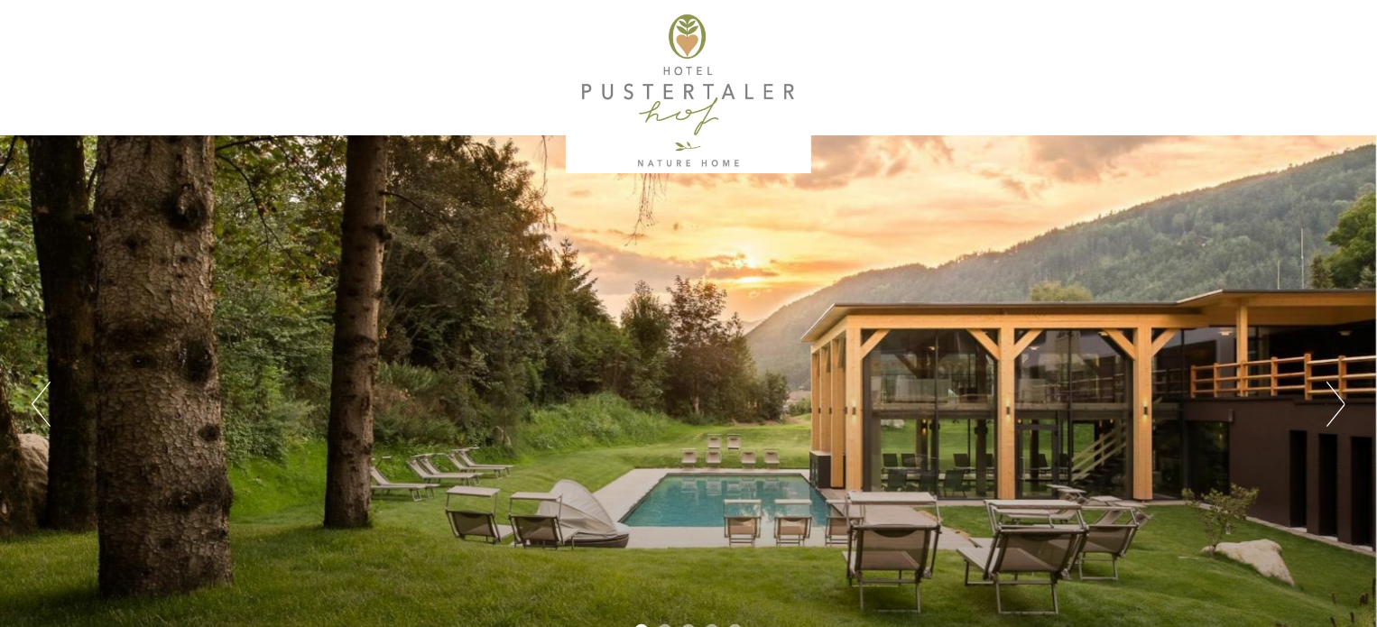
click at [1327, 398] on button "Next" at bounding box center [1336, 404] width 19 height 45
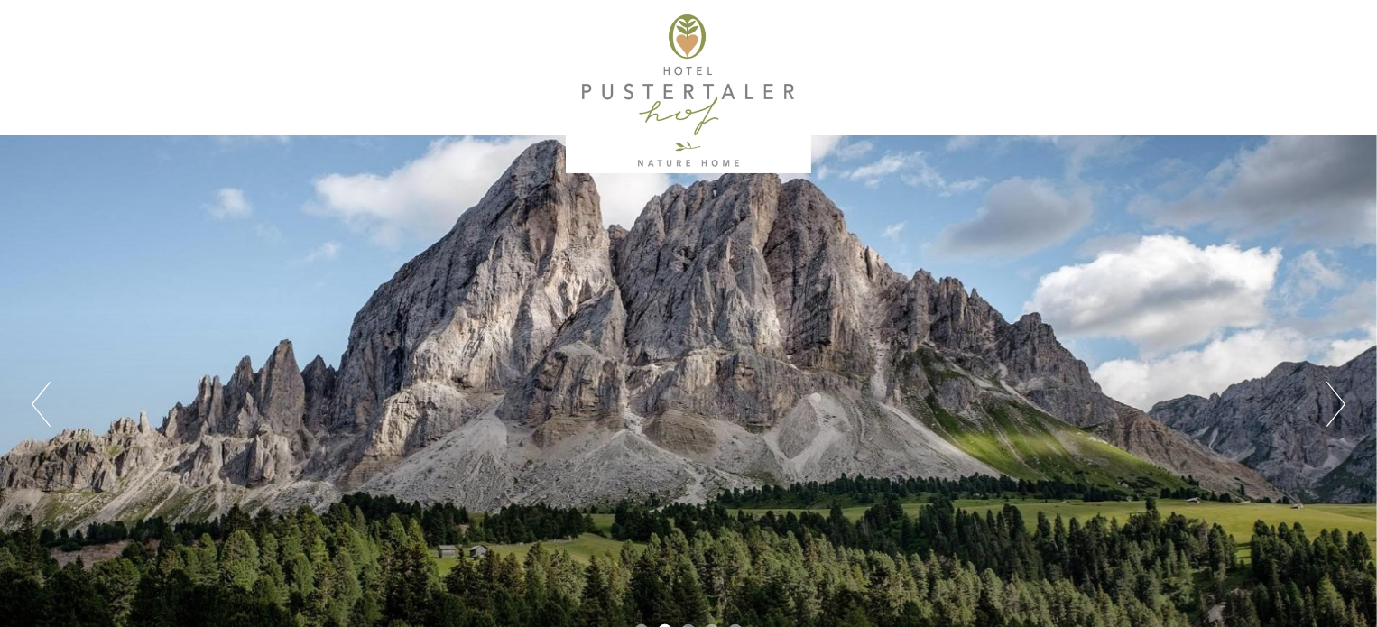
click at [1338, 400] on button "Next" at bounding box center [1336, 404] width 19 height 45
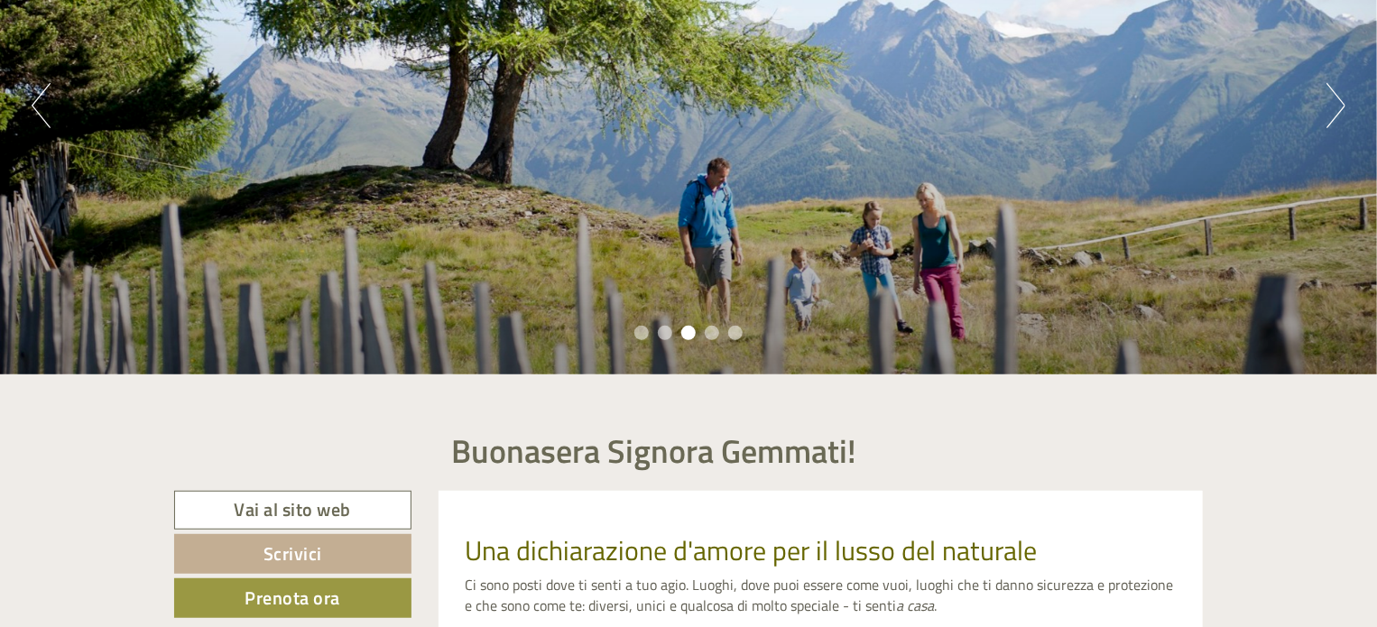
scroll to position [308, 0]
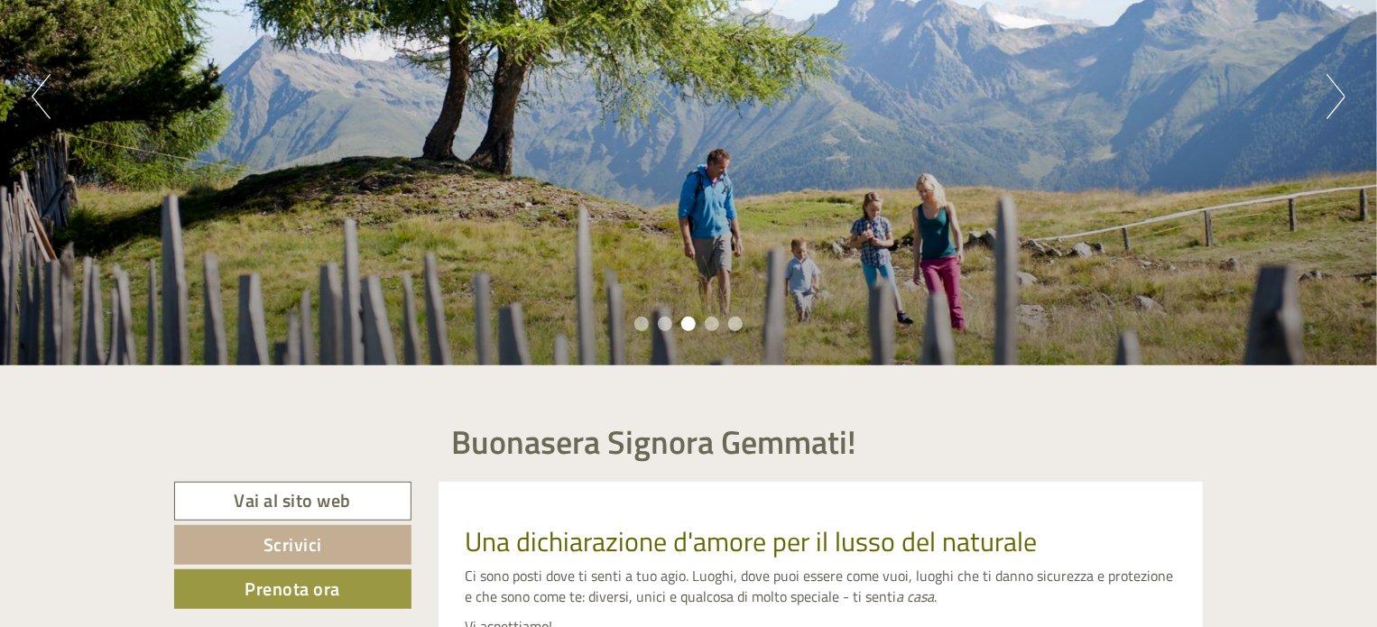
click at [1323, 98] on div "Previous Next 1 2 3 4 5" at bounding box center [688, 97] width 1377 height 538
click at [1330, 97] on button "Next" at bounding box center [1336, 96] width 19 height 45
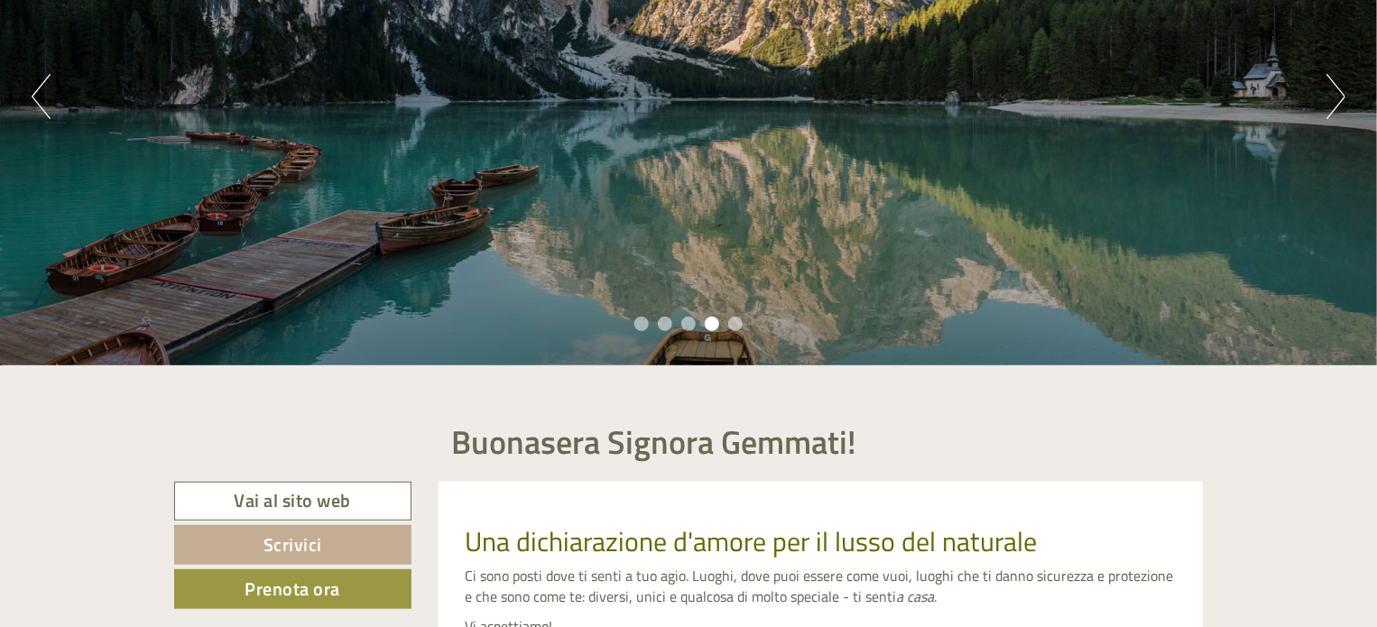
click at [1331, 96] on button "Next" at bounding box center [1336, 96] width 19 height 45
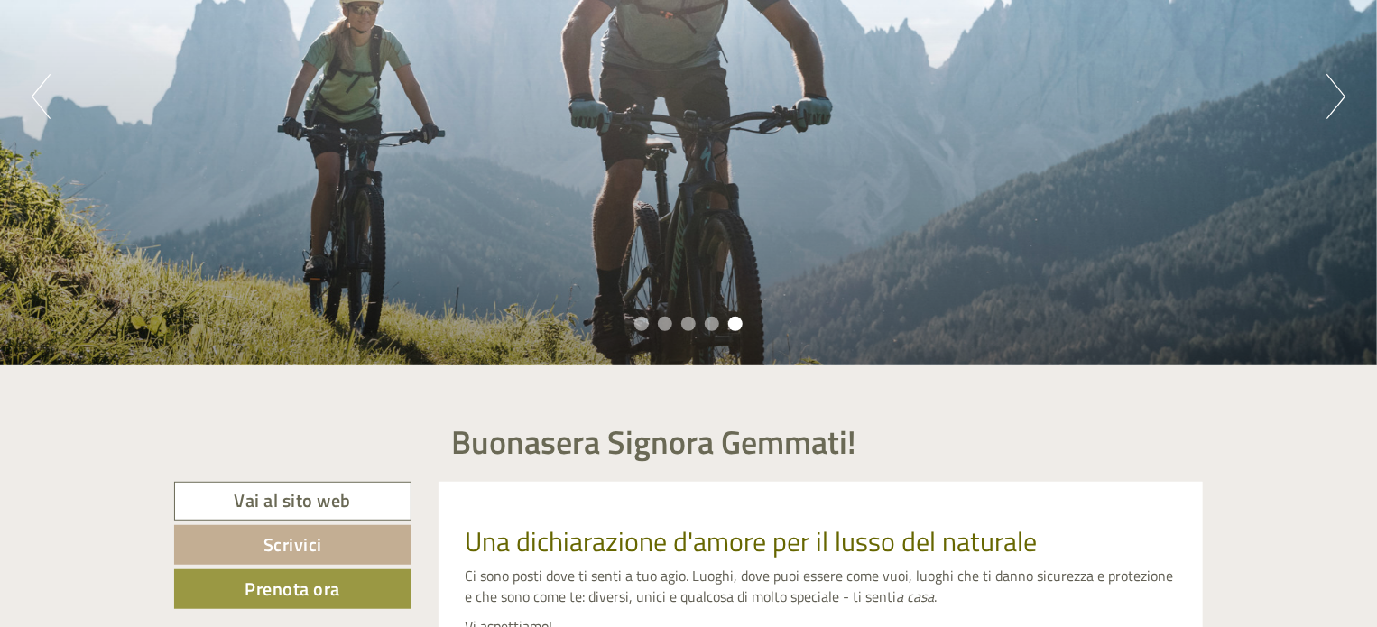
click at [1331, 96] on button "Next" at bounding box center [1336, 96] width 19 height 45
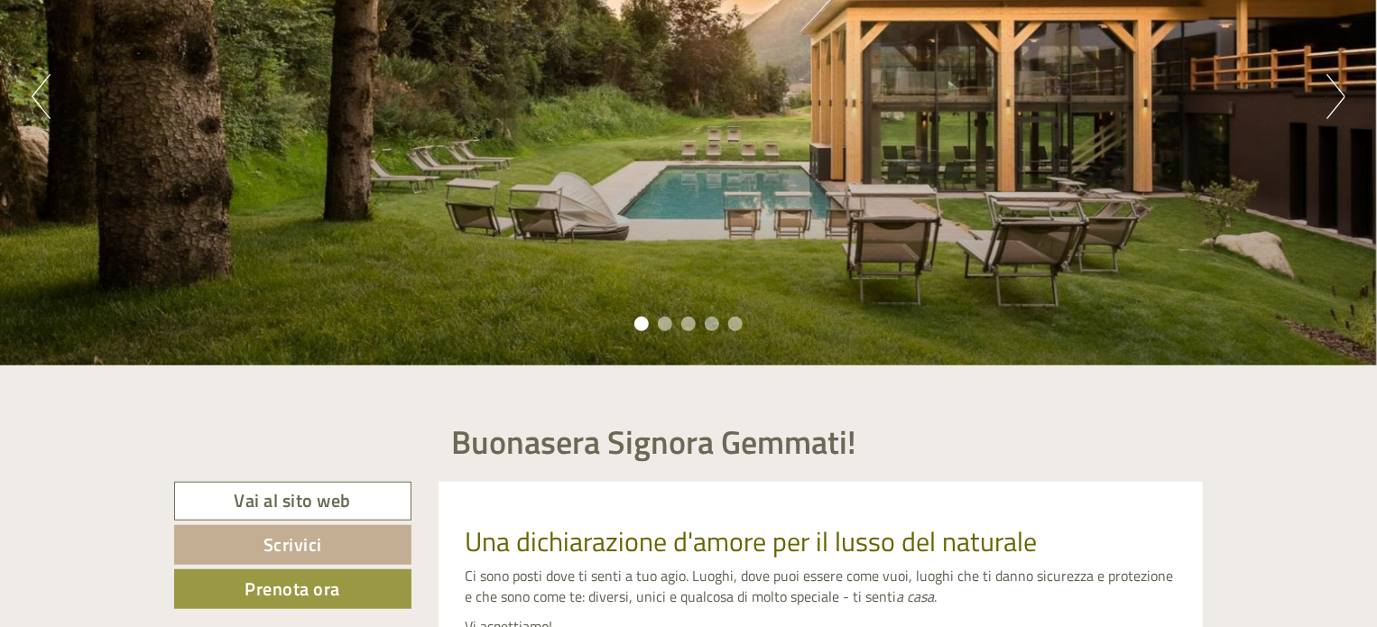
click at [1343, 102] on button "Next" at bounding box center [1336, 96] width 19 height 45
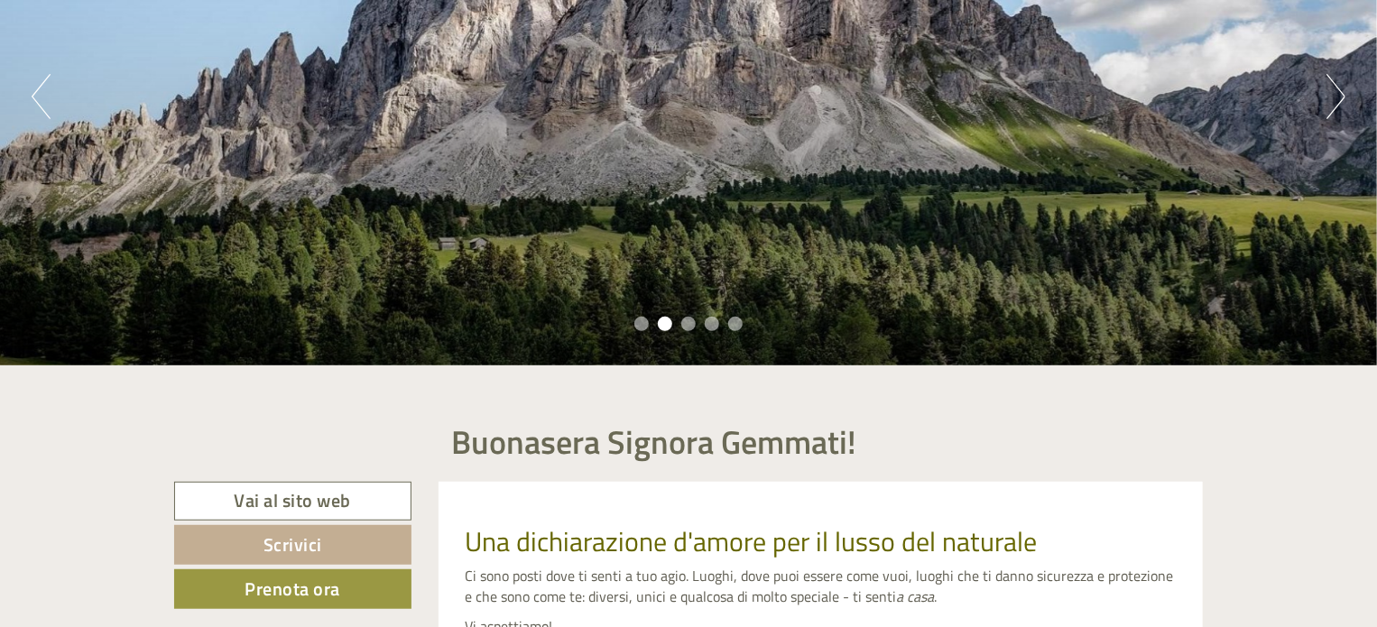
click at [1343, 102] on button "Next" at bounding box center [1336, 96] width 19 height 45
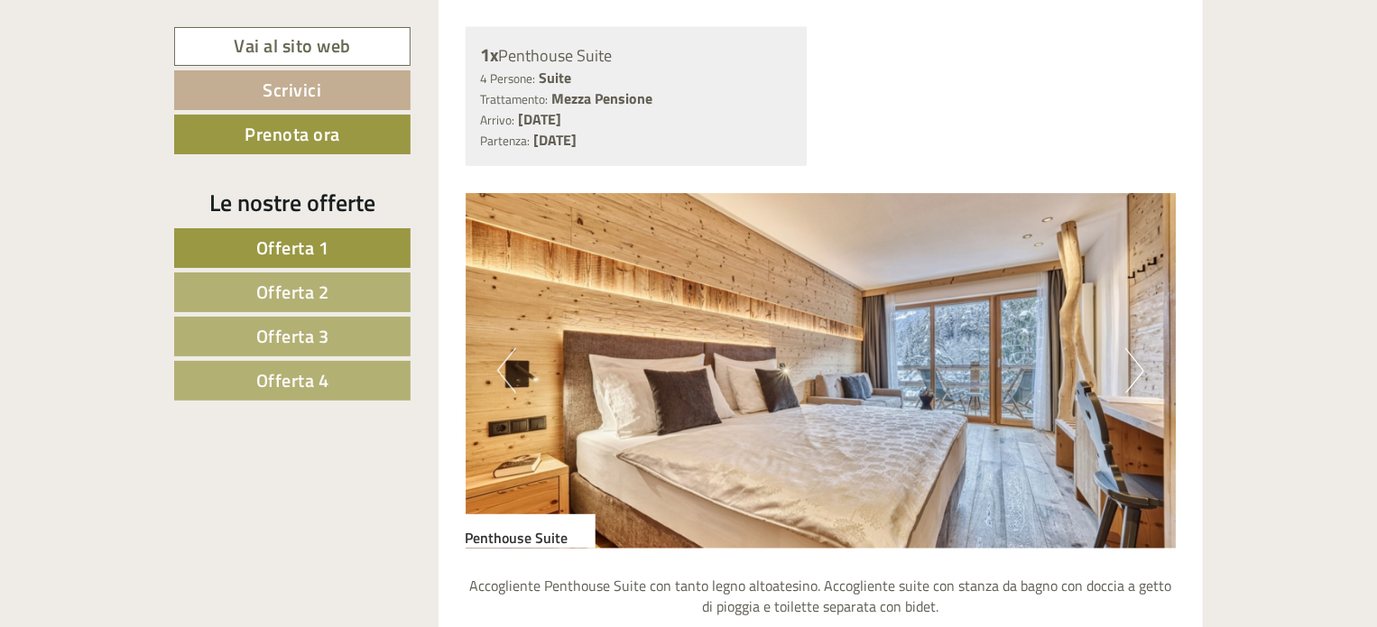
scroll to position [1108, 0]
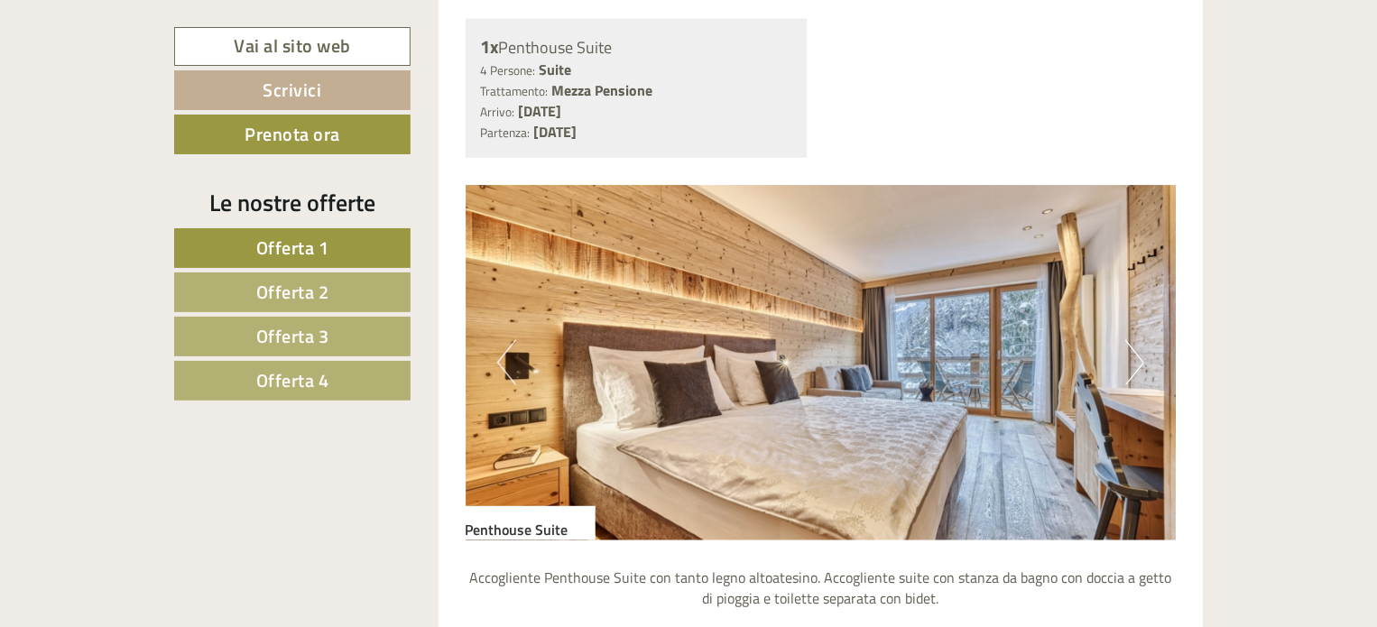
click at [1137, 358] on button "Next" at bounding box center [1135, 362] width 19 height 45
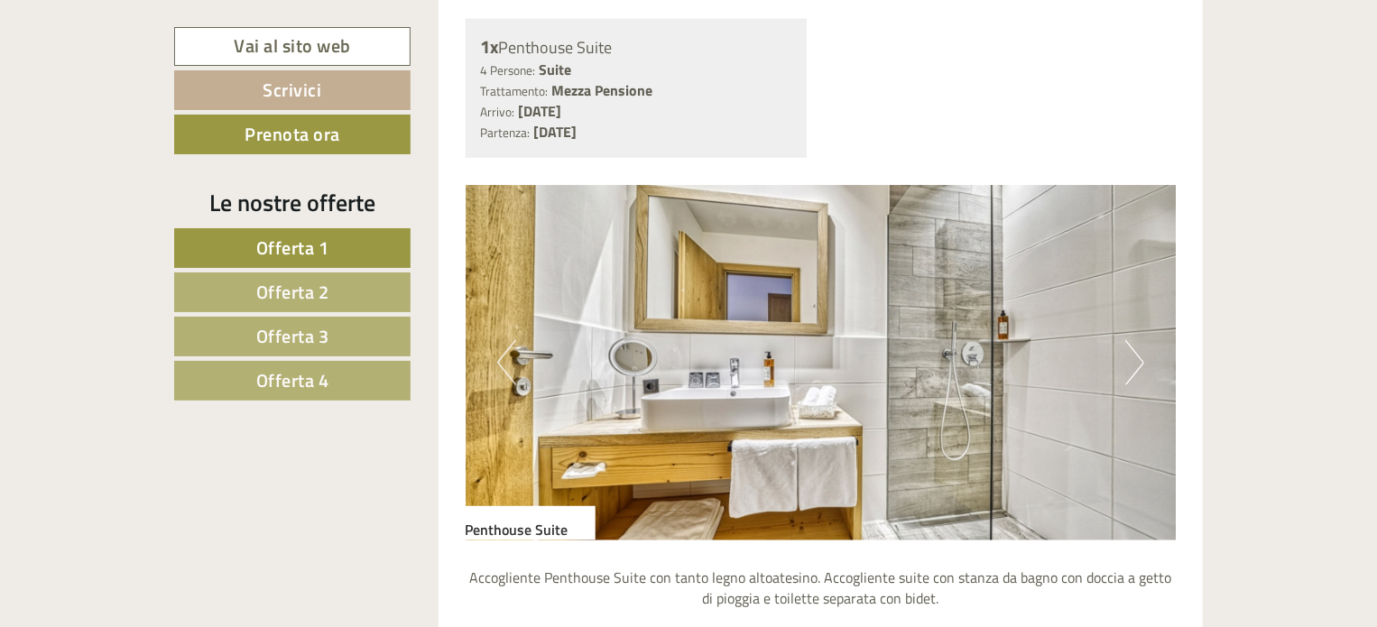
click at [1137, 358] on button "Next" at bounding box center [1135, 362] width 19 height 45
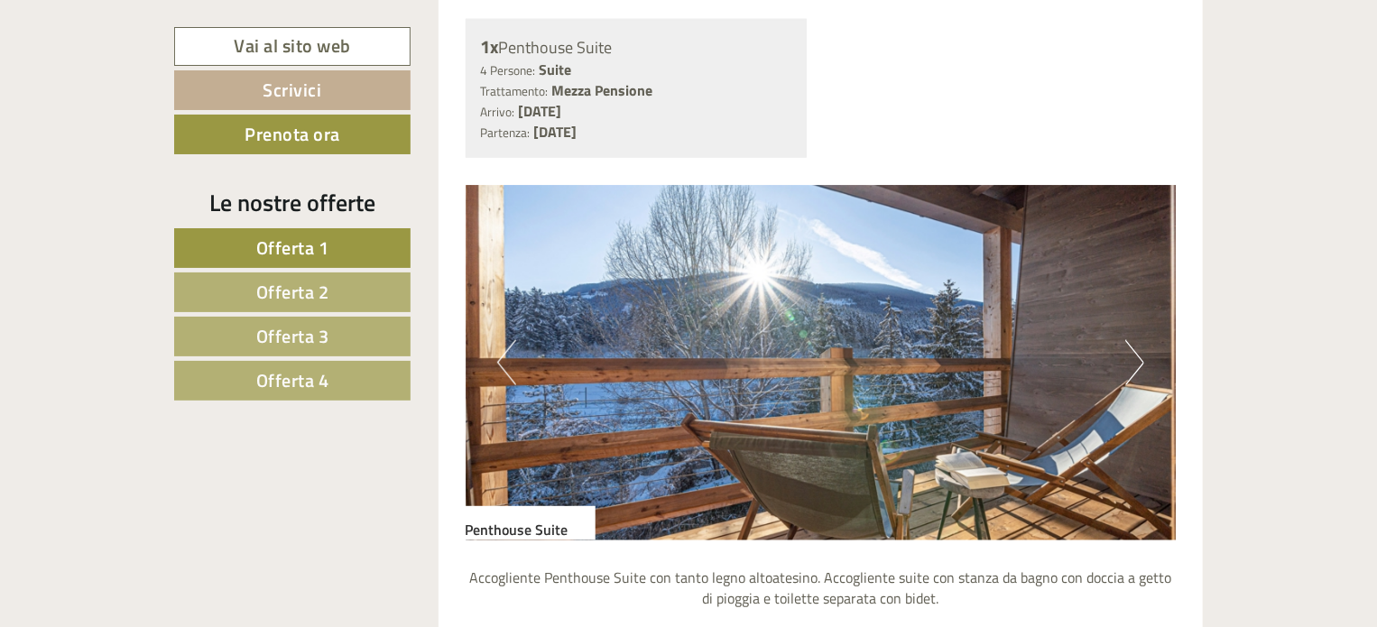
click at [1137, 358] on button "Next" at bounding box center [1135, 362] width 19 height 45
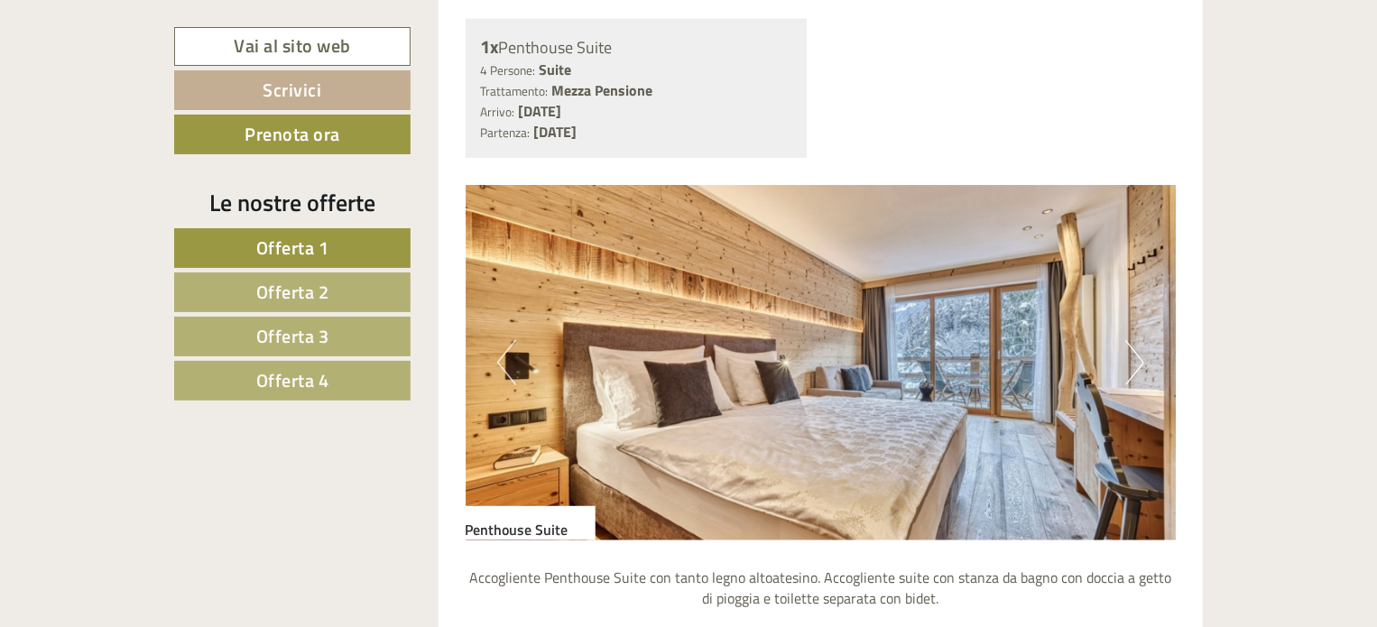
click at [1137, 358] on button "Next" at bounding box center [1135, 362] width 19 height 45
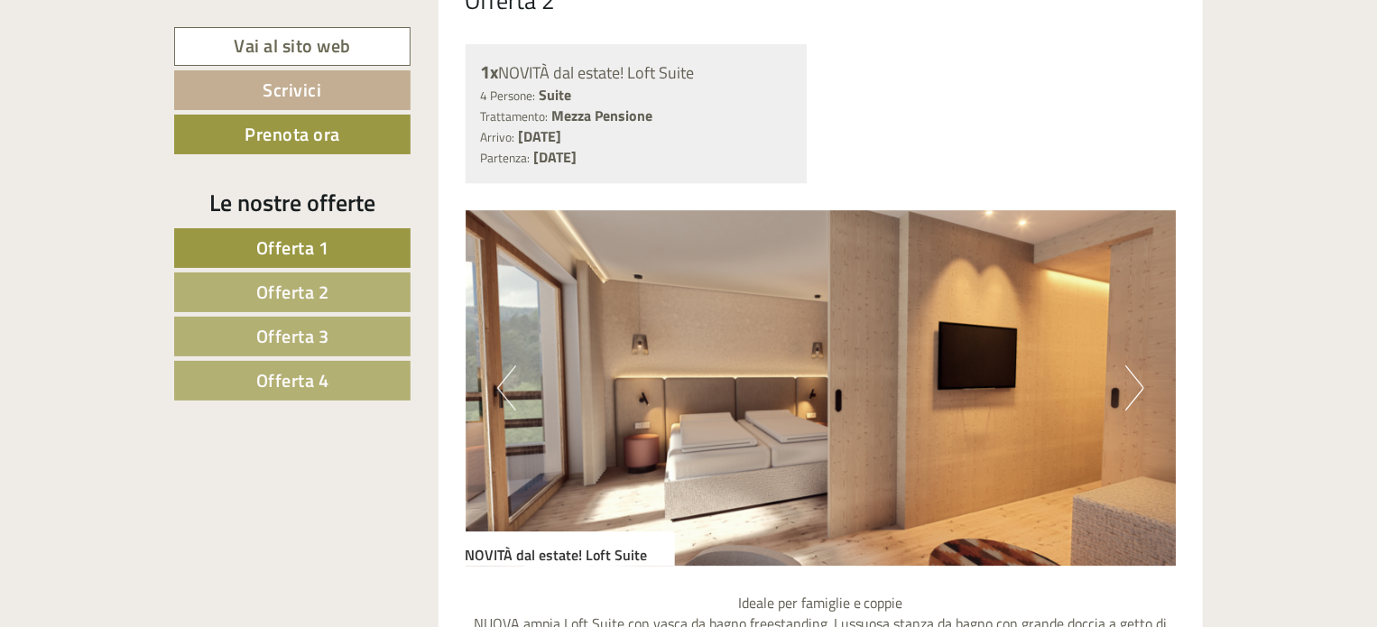
scroll to position [2665, 0]
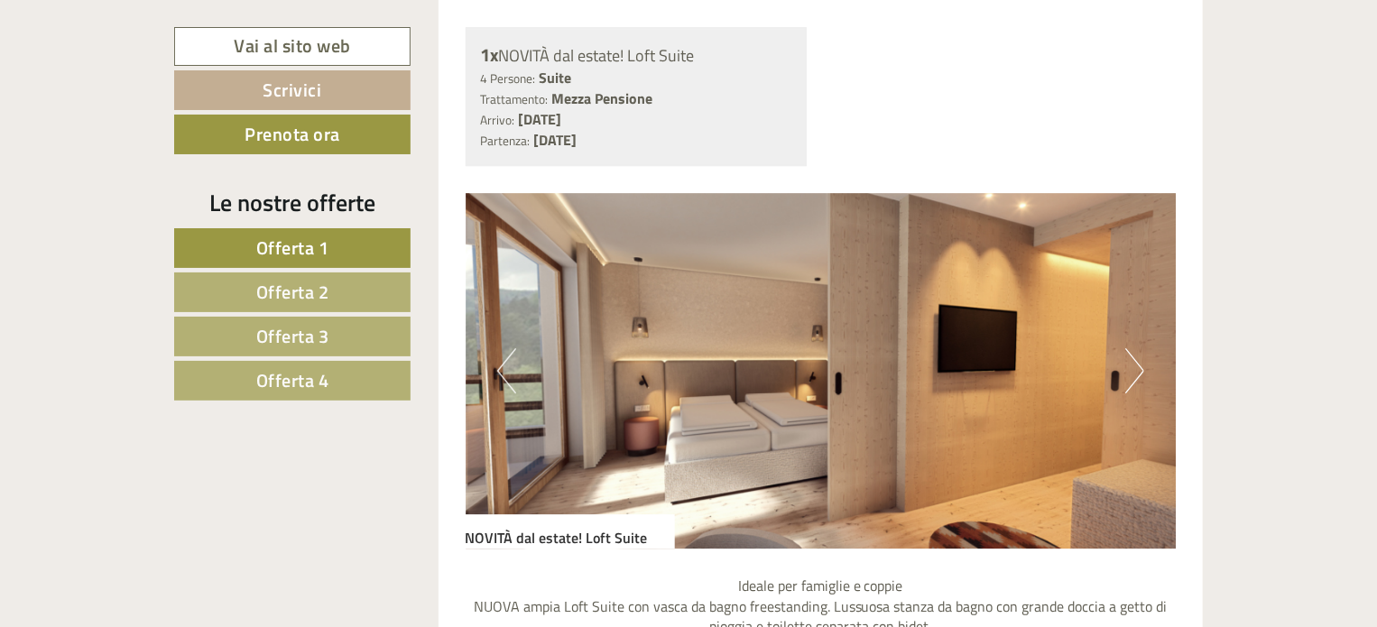
click at [1131, 373] on button "Next" at bounding box center [1135, 370] width 19 height 45
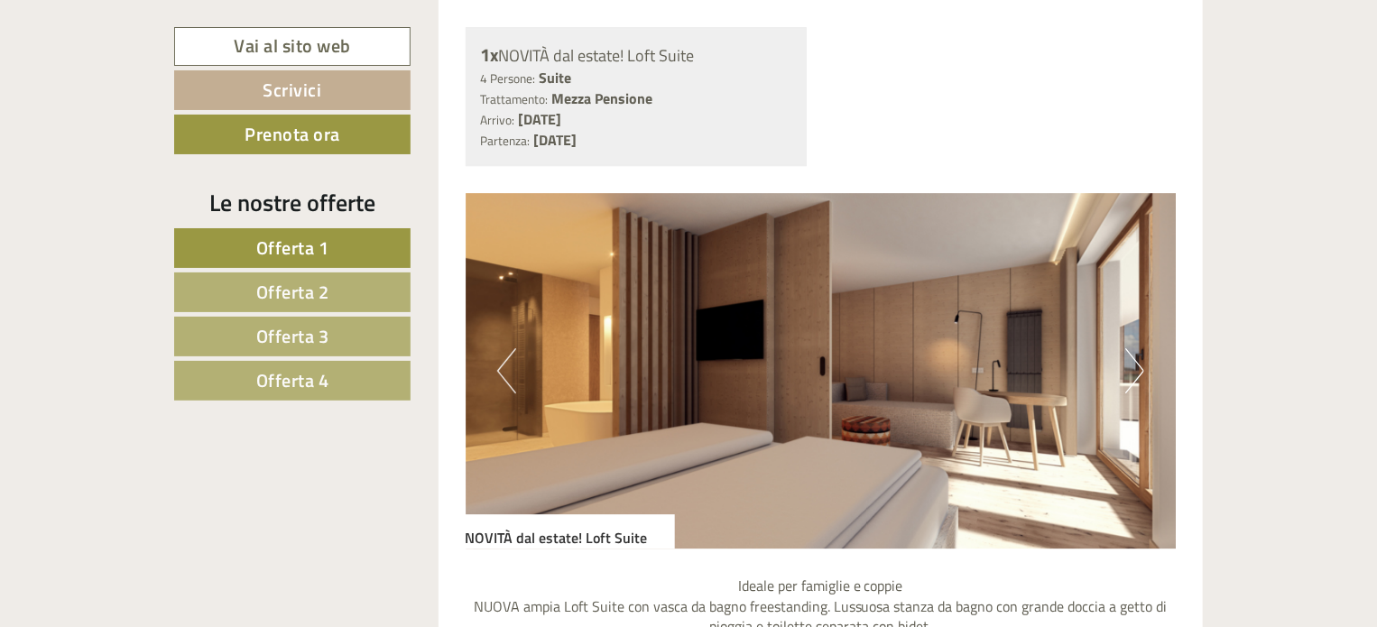
click at [1131, 373] on button "Next" at bounding box center [1135, 370] width 19 height 45
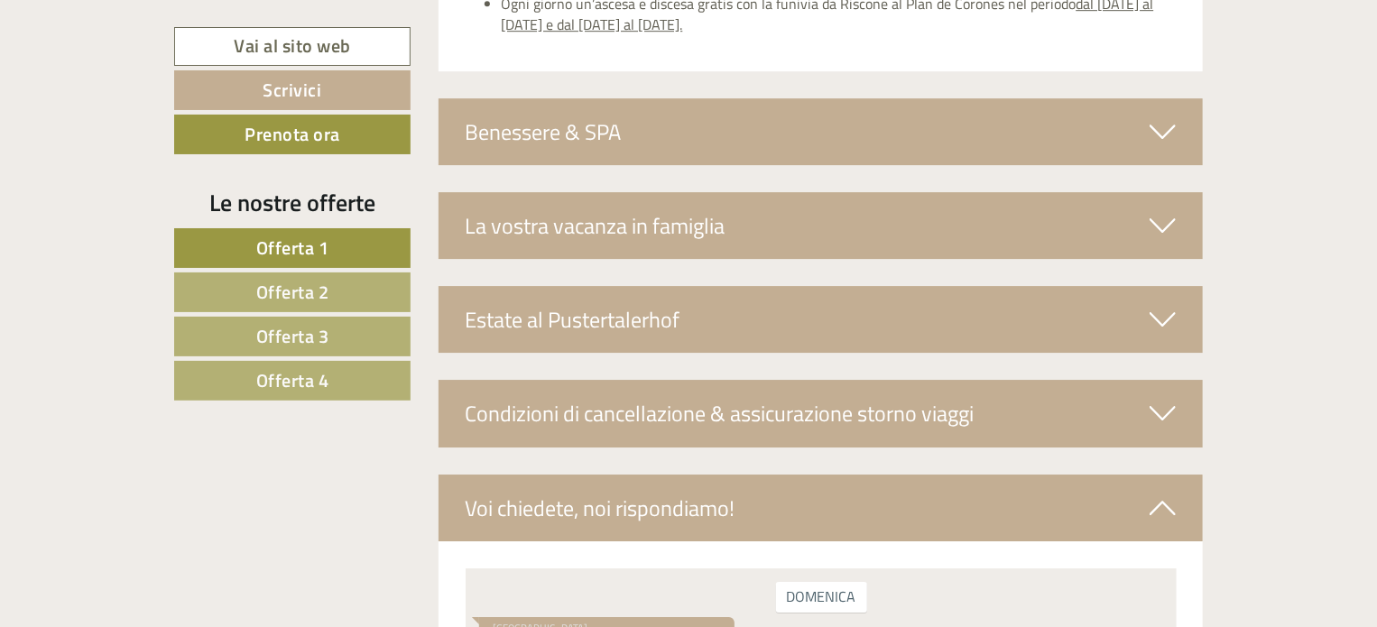
scroll to position [6308, 0]
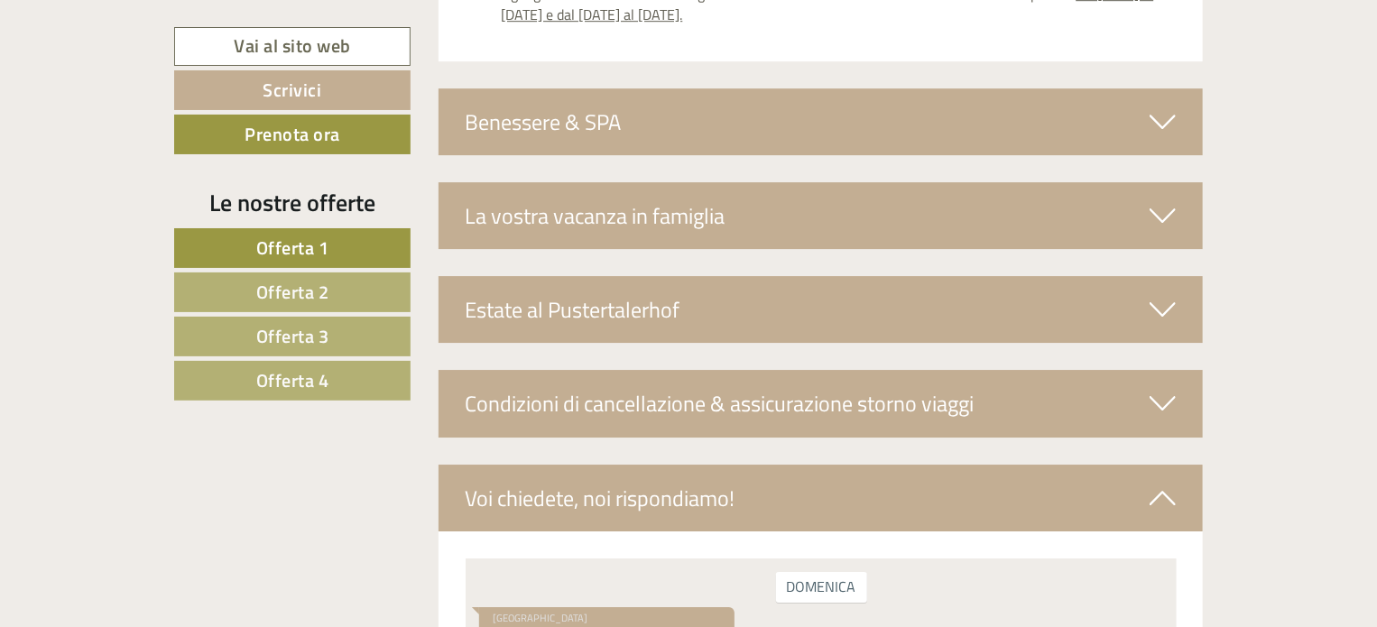
click at [1164, 301] on icon at bounding box center [1163, 309] width 26 height 31
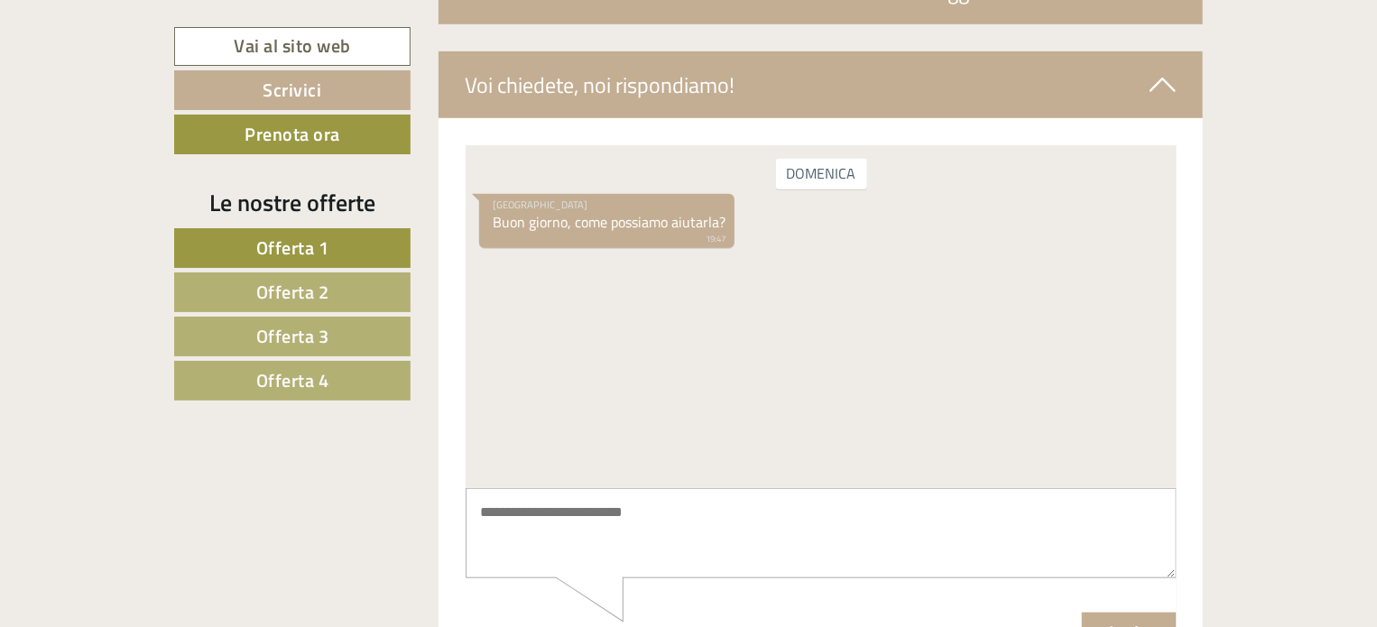
scroll to position [7426, 0]
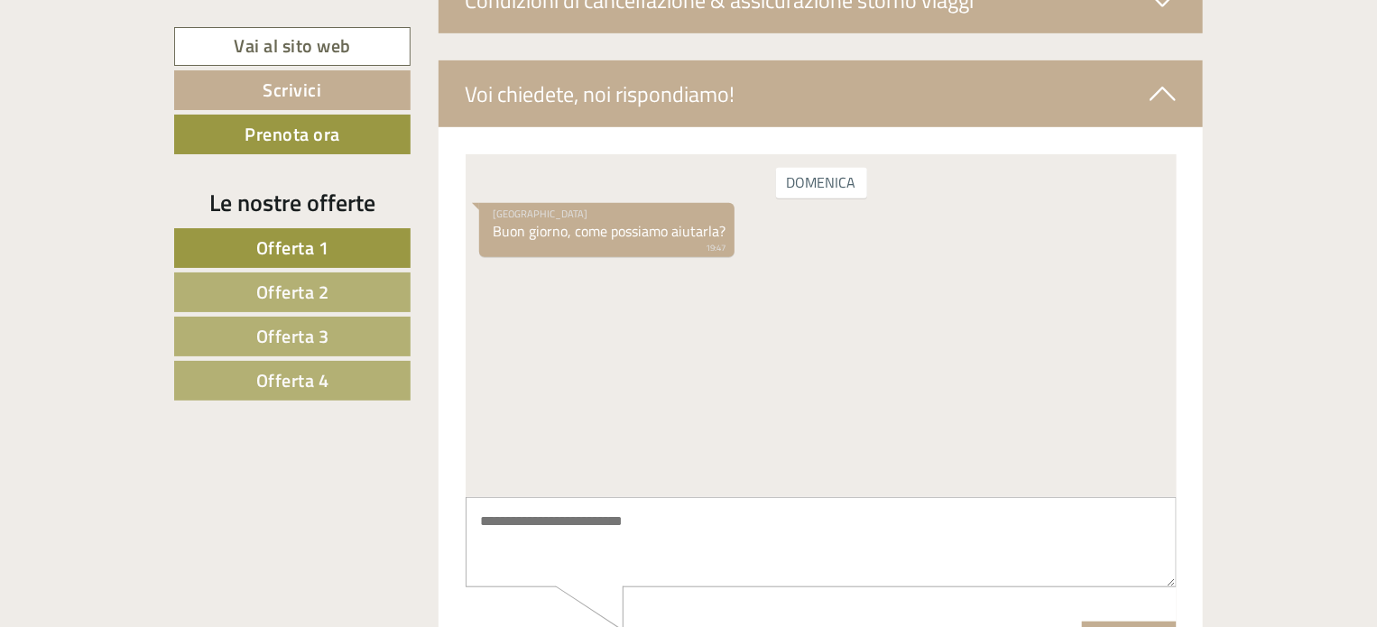
click at [537, 524] on textarea at bounding box center [820, 542] width 711 height 91
type textarea "**********"
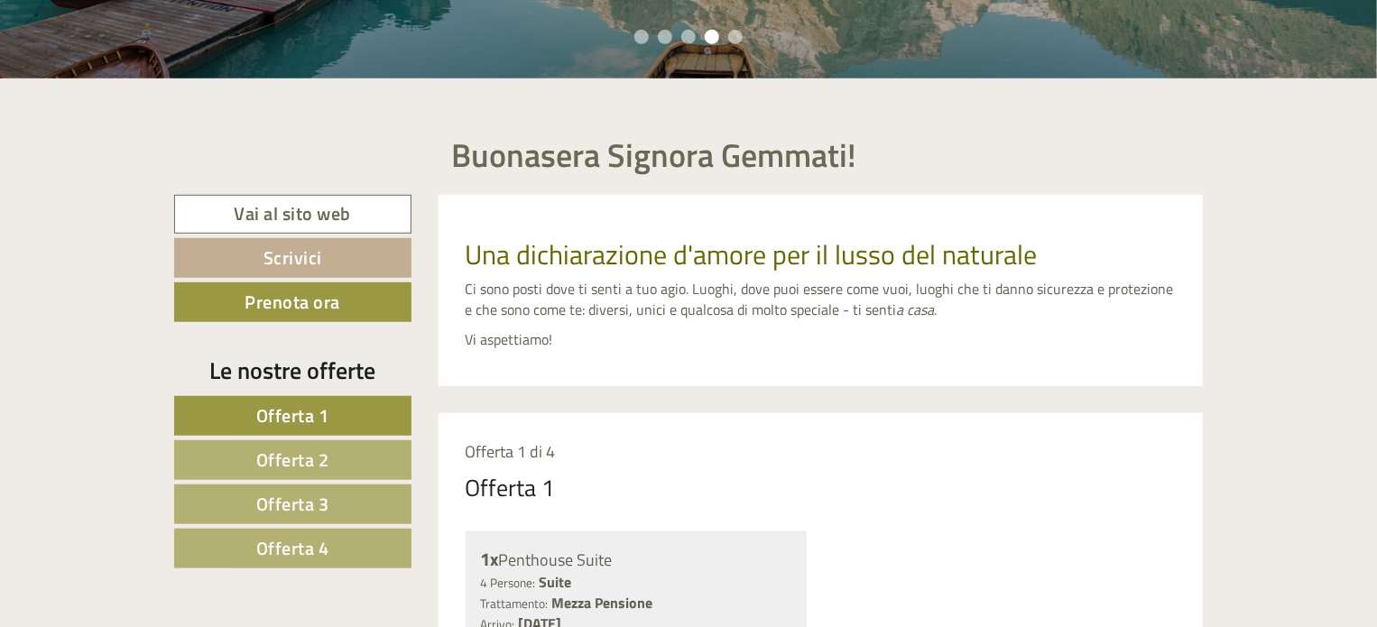
scroll to position [469, 0]
